Goal: Information Seeking & Learning: Learn about a topic

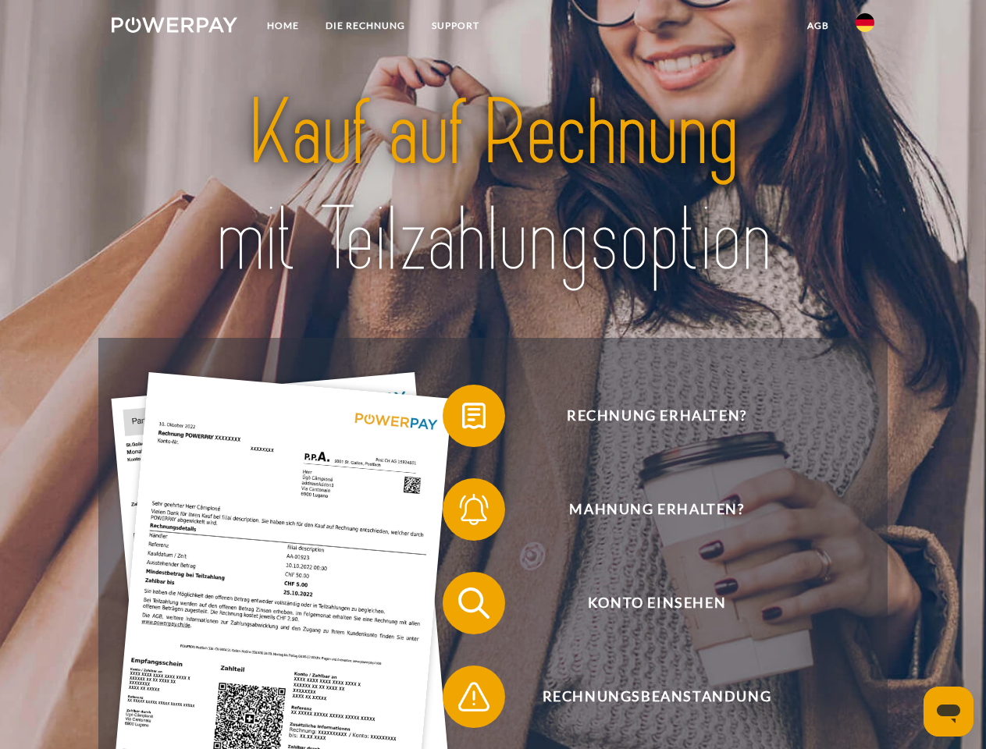
click at [174, 27] on img at bounding box center [175, 25] width 126 height 16
click at [865, 27] on img at bounding box center [865, 22] width 19 height 19
click at [817, 26] on link "agb" at bounding box center [818, 26] width 48 height 28
click at [462, 419] on span at bounding box center [450, 416] width 78 height 78
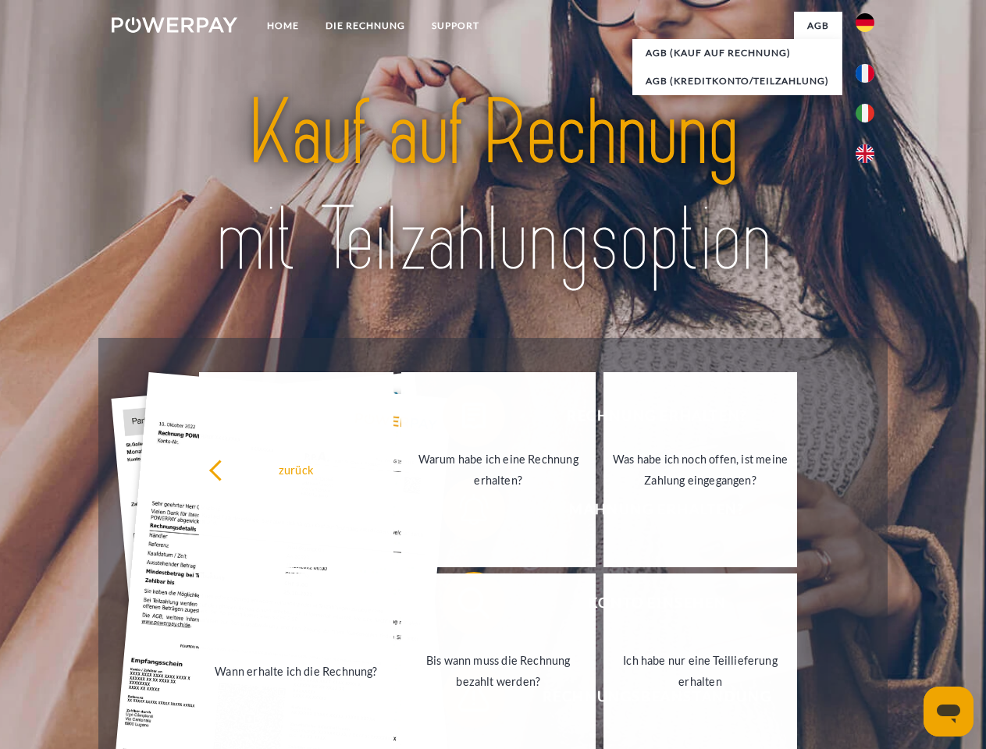
click at [462, 513] on div "zurück Warum habe ich eine Rechnung erhalten? Was habe ich noch offen, ist mein…" at bounding box center [498, 570] width 631 height 403
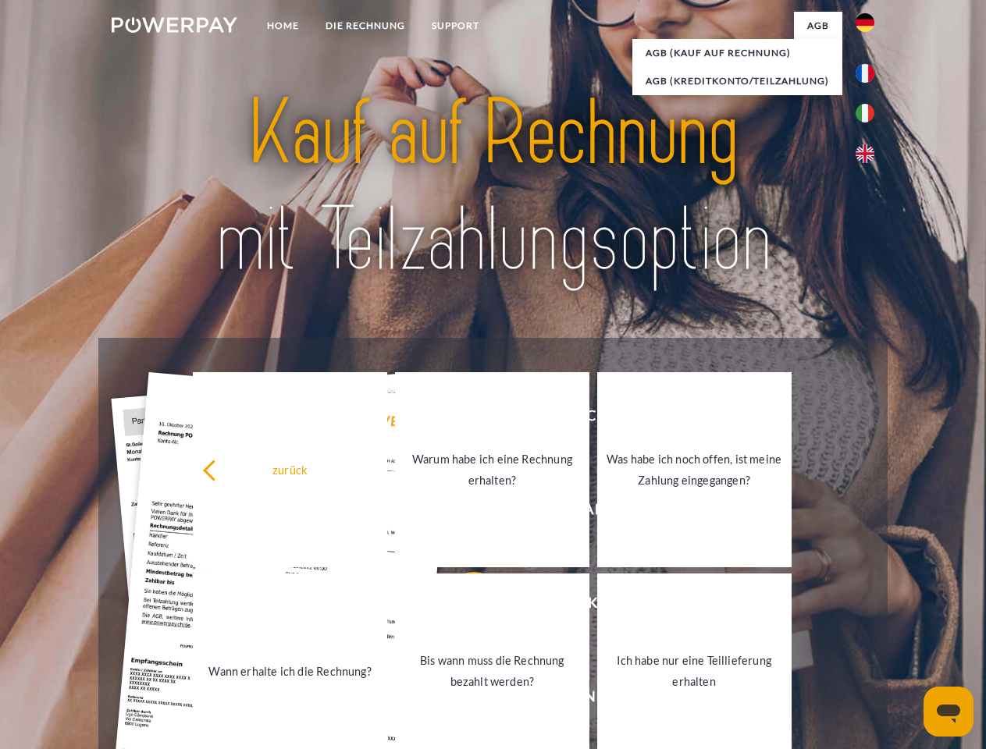
click at [462, 607] on link "Bis wann muss die Rechnung bezahlt werden?" at bounding box center [492, 671] width 194 height 195
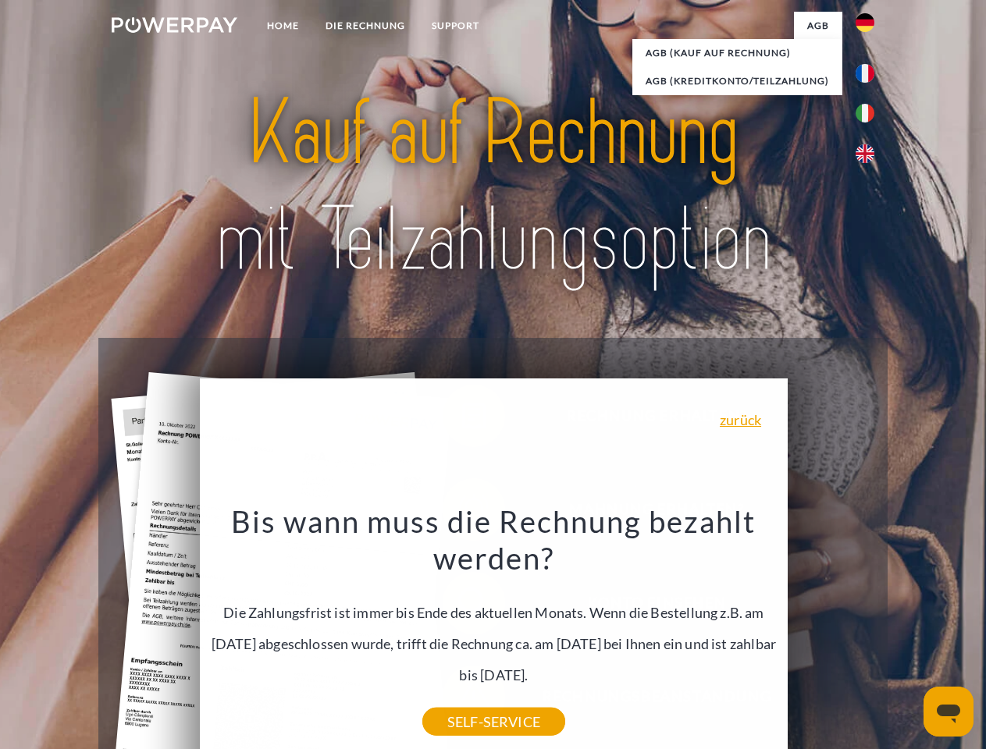
click at [462, 700] on div "Bis wann muss die Rechnung bezahlt werden? Die Zahlungsfrist ist immer bis Ende…" at bounding box center [494, 612] width 570 height 219
click at [948, 712] on icon "Messaging-Fenster öffnen" at bounding box center [948, 714] width 23 height 19
